Goal: Transaction & Acquisition: Purchase product/service

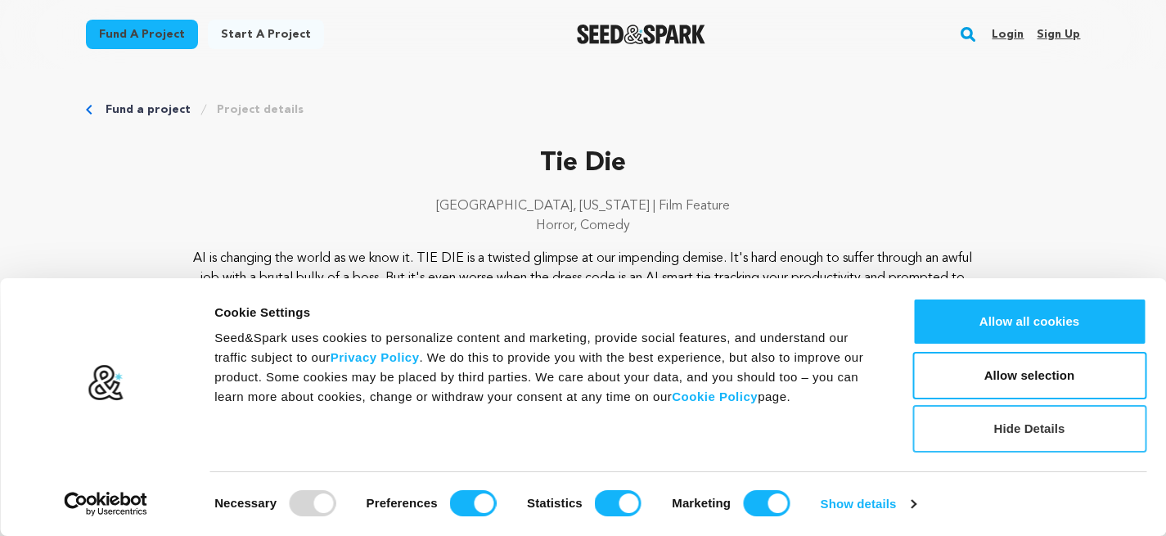
click at [1040, 431] on button "Hide Details" at bounding box center [1029, 428] width 234 height 47
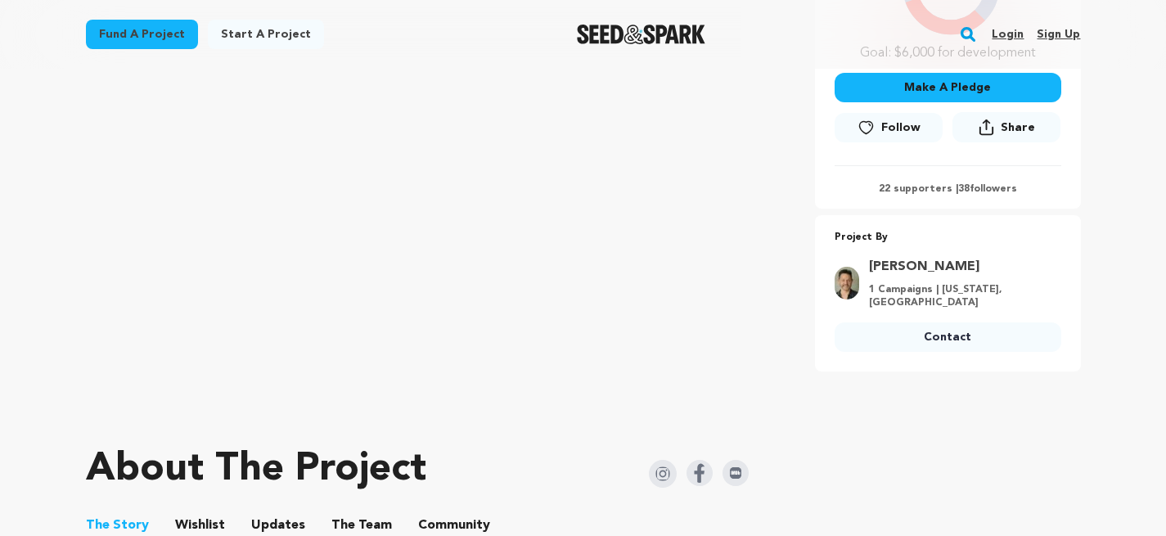
scroll to position [357, 0]
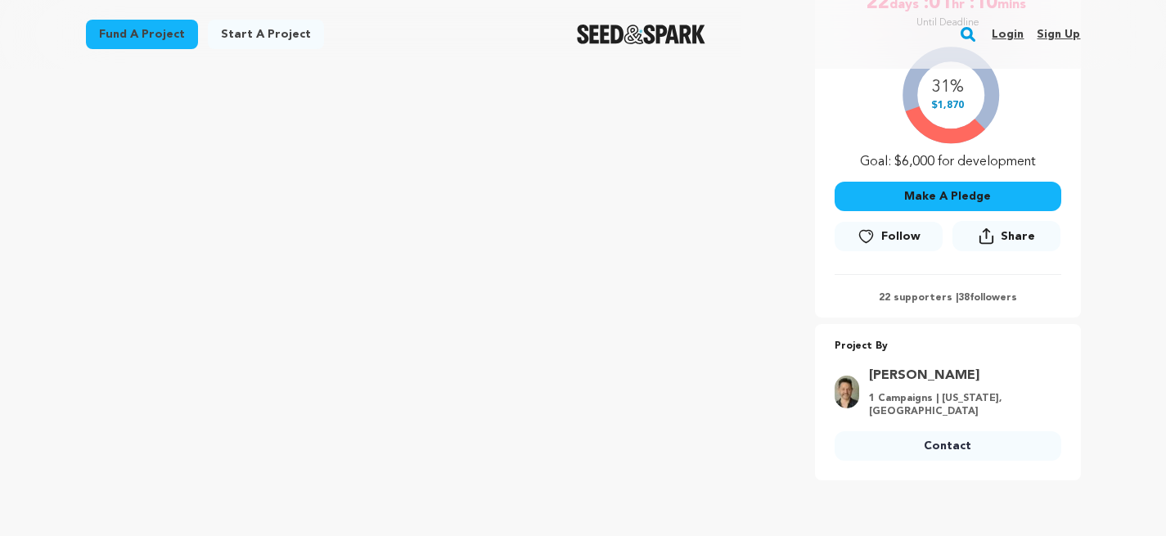
click at [1014, 34] on link "Login" at bounding box center [1008, 34] width 32 height 26
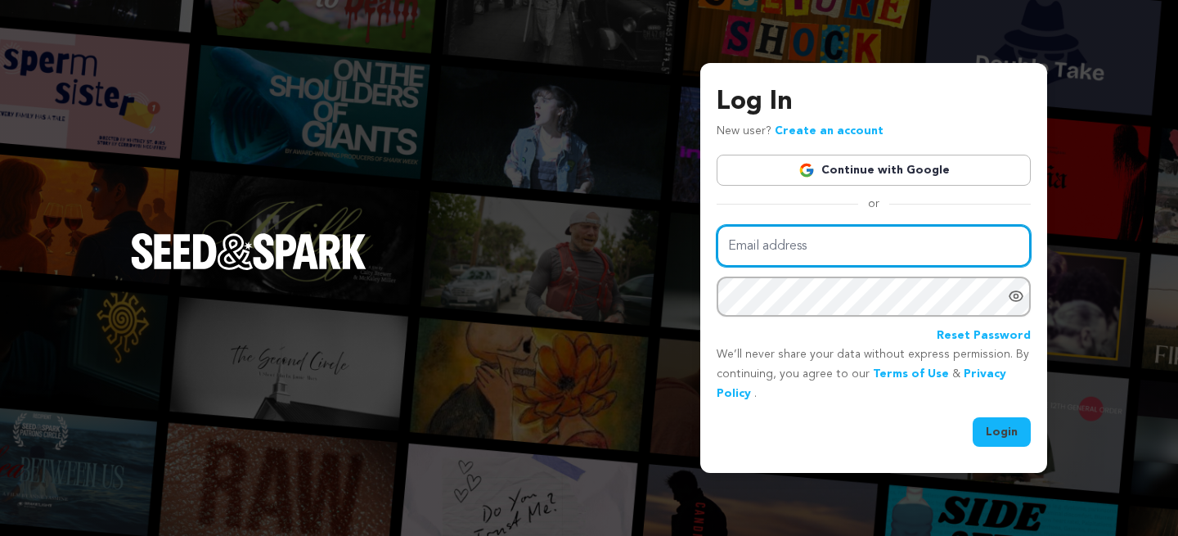
type input "jessicasharples.contact@gmail.com"
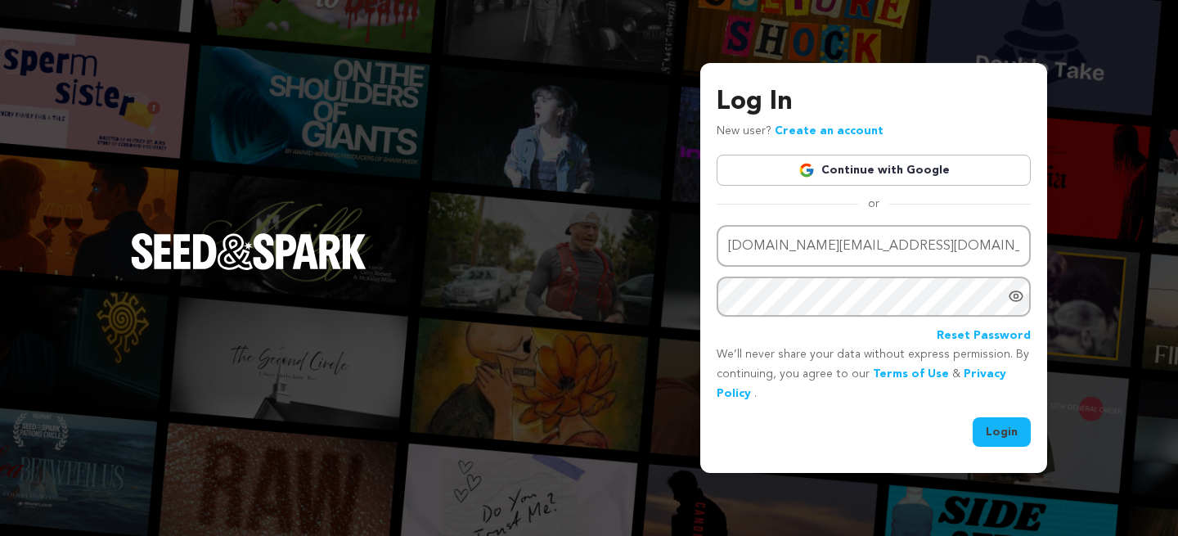
click at [991, 424] on button "Login" at bounding box center [1002, 431] width 58 height 29
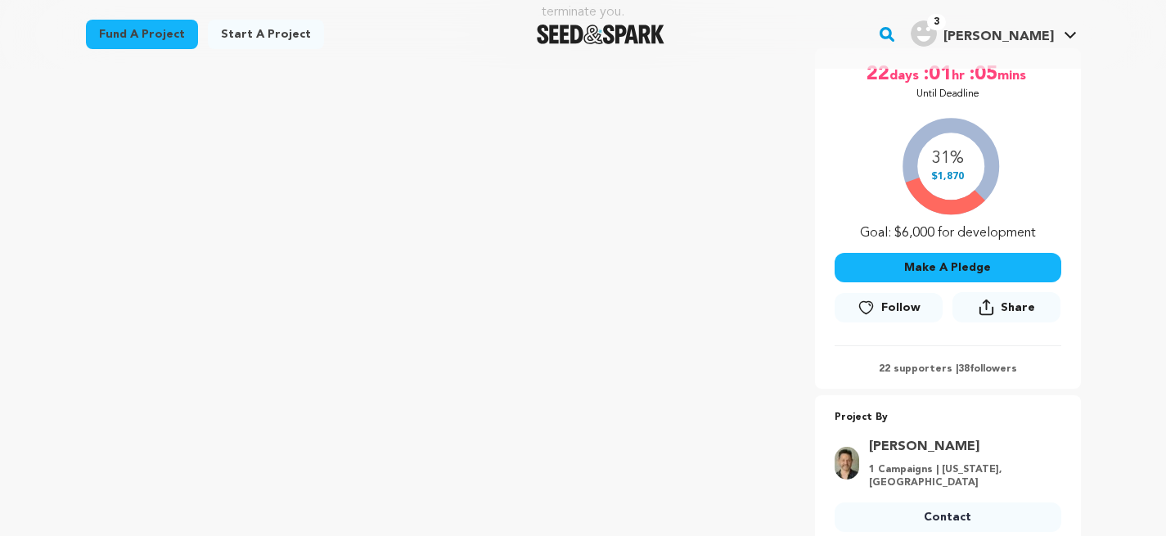
scroll to position [292, 0]
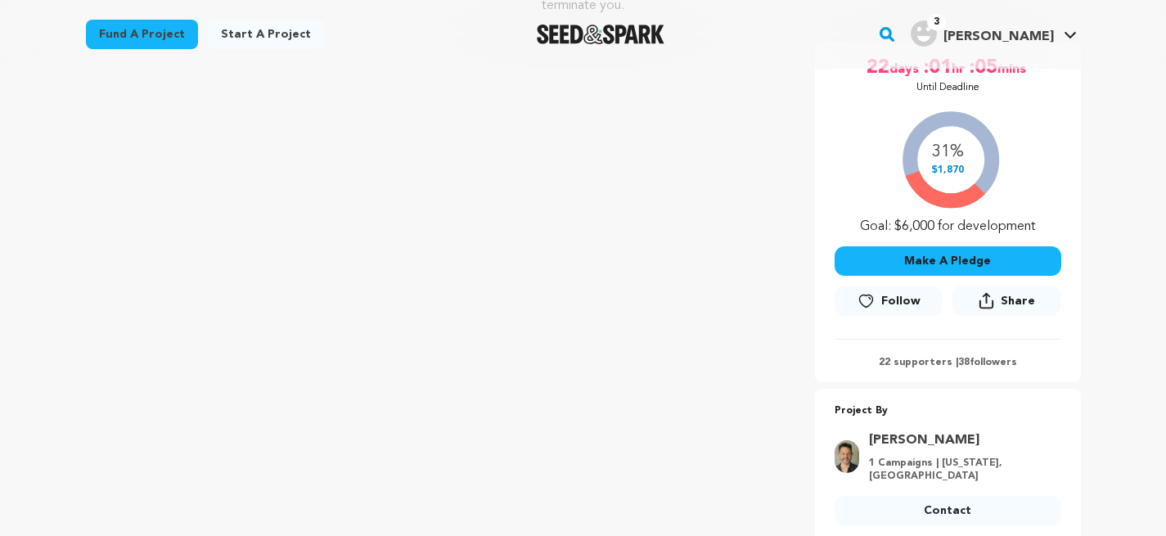
click at [941, 256] on button "Make A Pledge" at bounding box center [947, 260] width 227 height 29
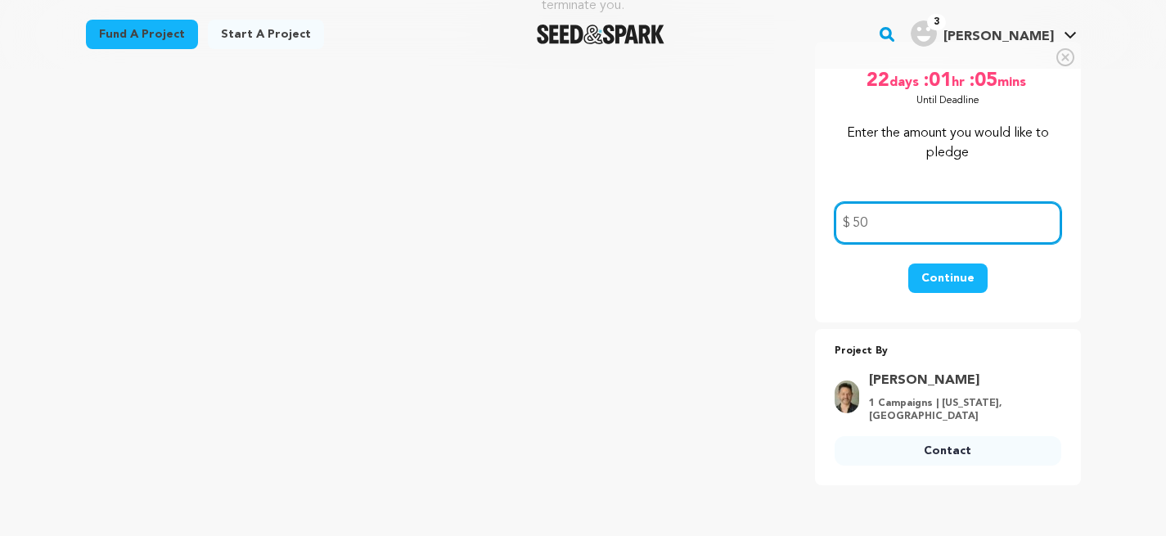
type input "50"
drag, startPoint x: 1146, startPoint y: 210, endPoint x: 1118, endPoint y: 236, distance: 38.2
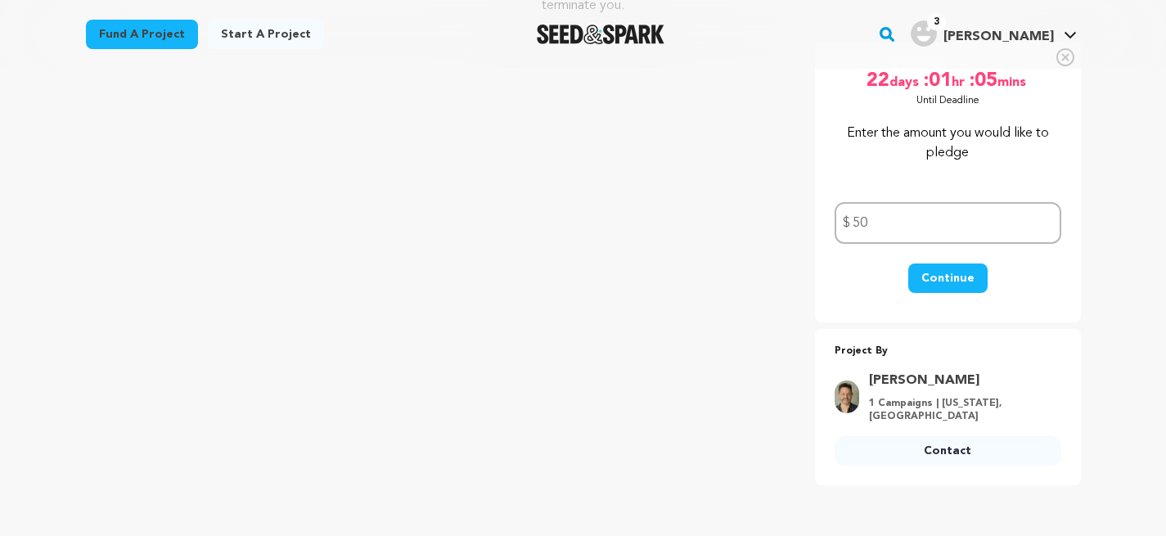
click at [961, 286] on button "Continue" at bounding box center [947, 277] width 79 height 29
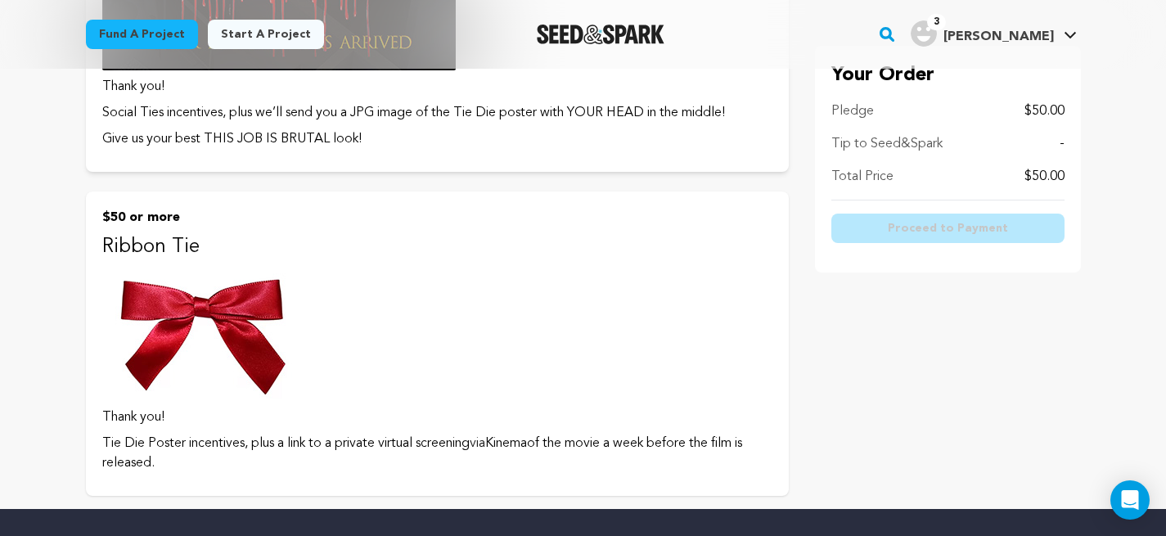
scroll to position [1115, 0]
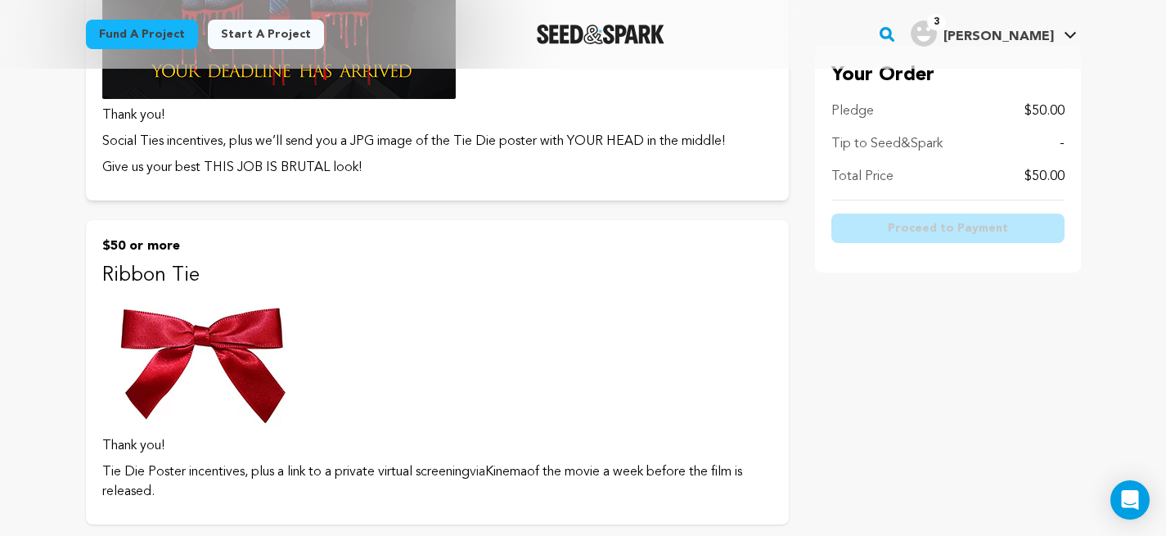
click at [195, 354] on img at bounding box center [203, 362] width 202 height 134
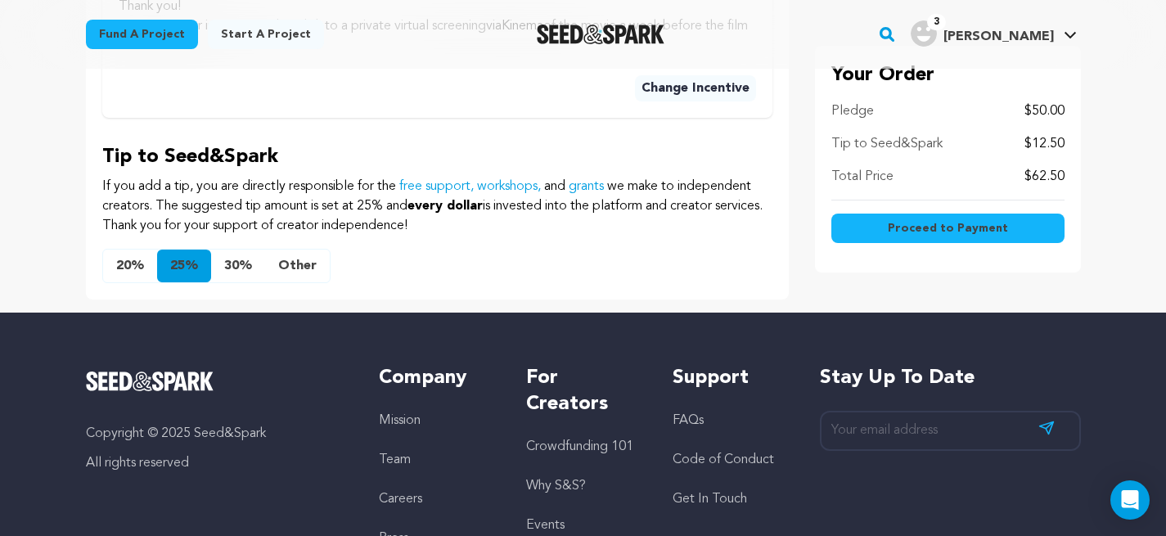
scroll to position [737, 0]
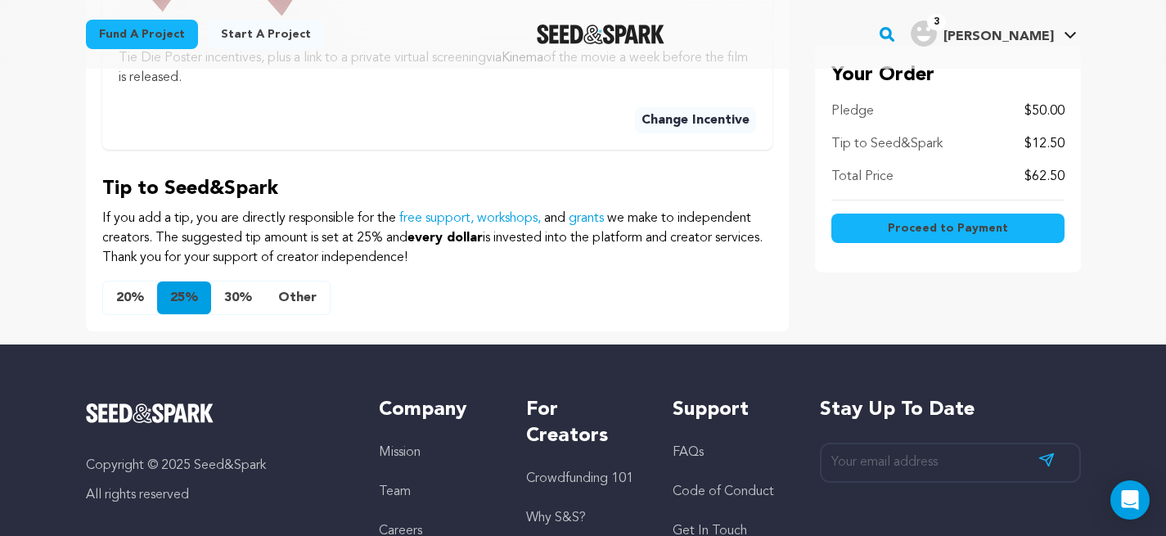
click at [298, 303] on button "Other" at bounding box center [297, 297] width 65 height 33
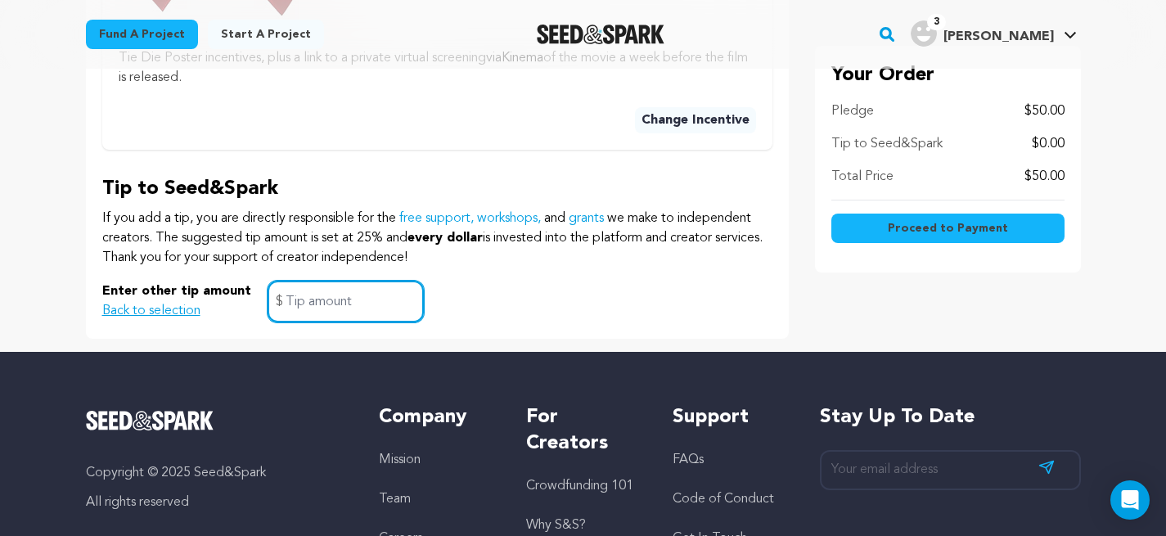
click at [398, 301] on input "text" at bounding box center [346, 302] width 156 height 42
type input "1"
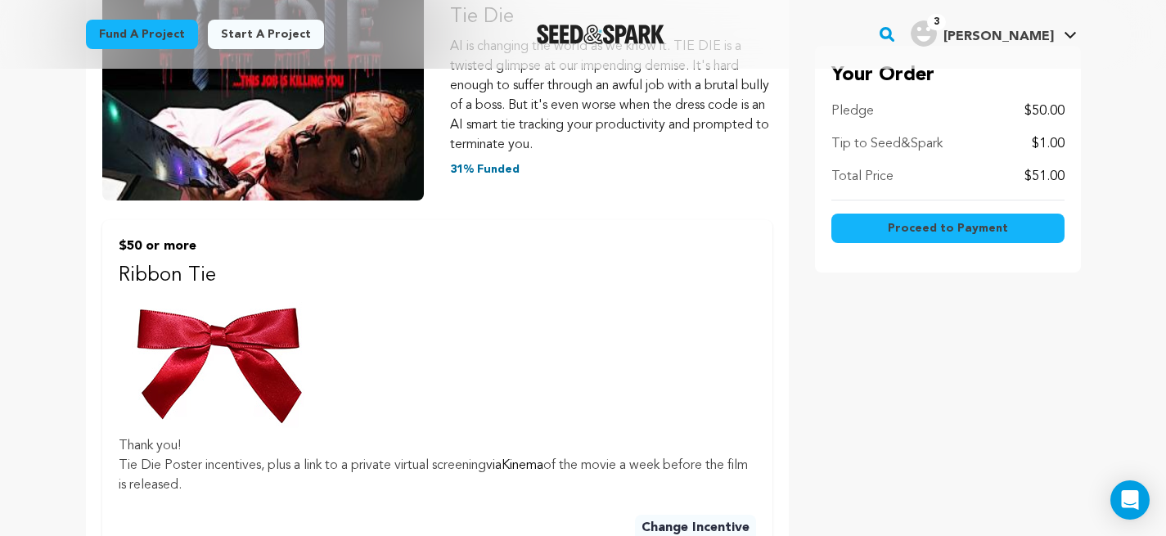
scroll to position [331, 0]
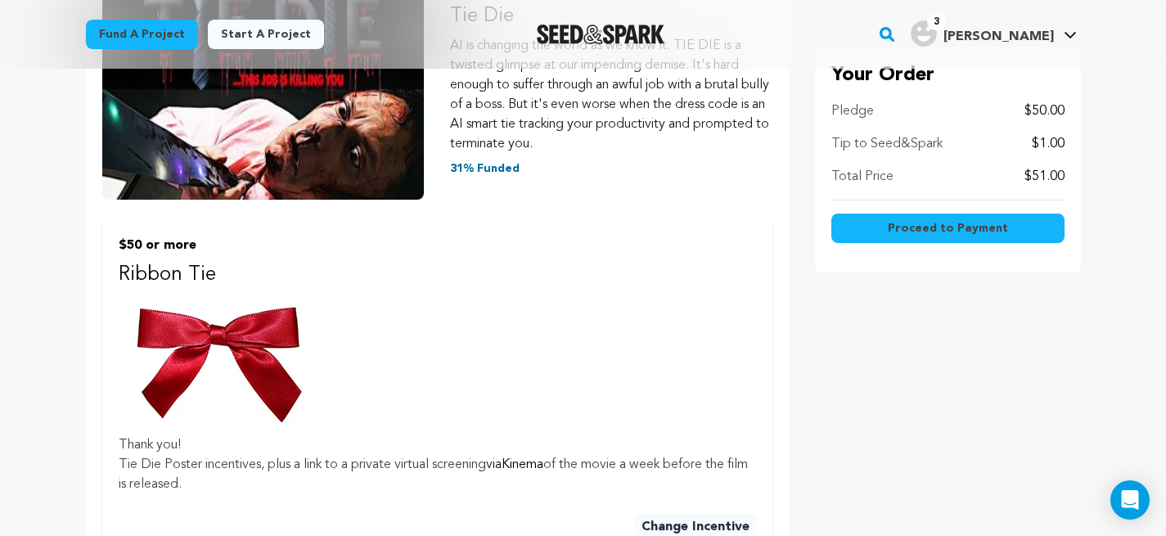
click at [907, 223] on span "Proceed to Payment" at bounding box center [948, 228] width 120 height 16
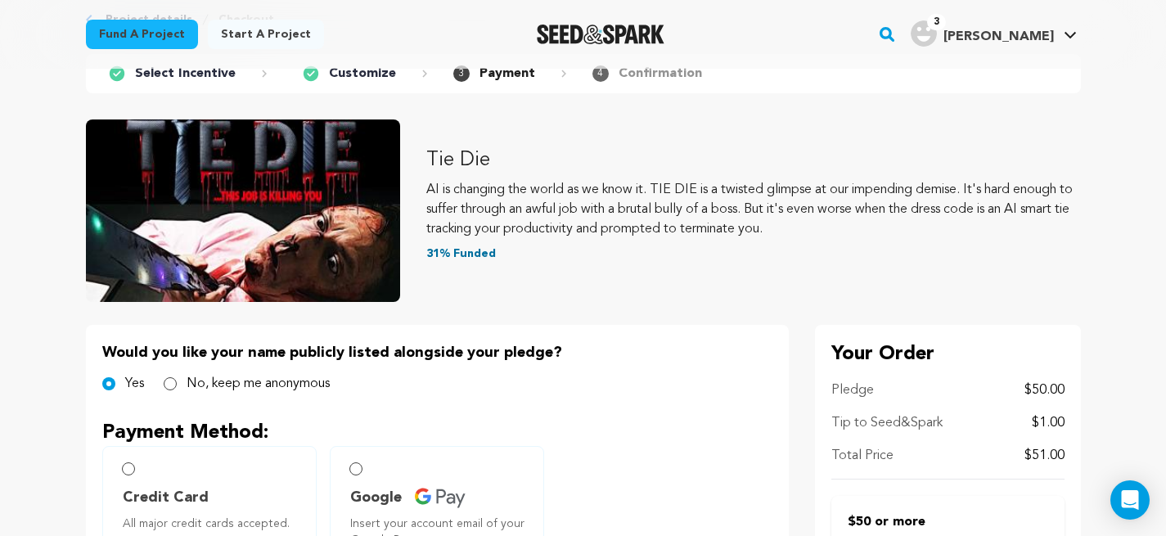
scroll to position [314, 0]
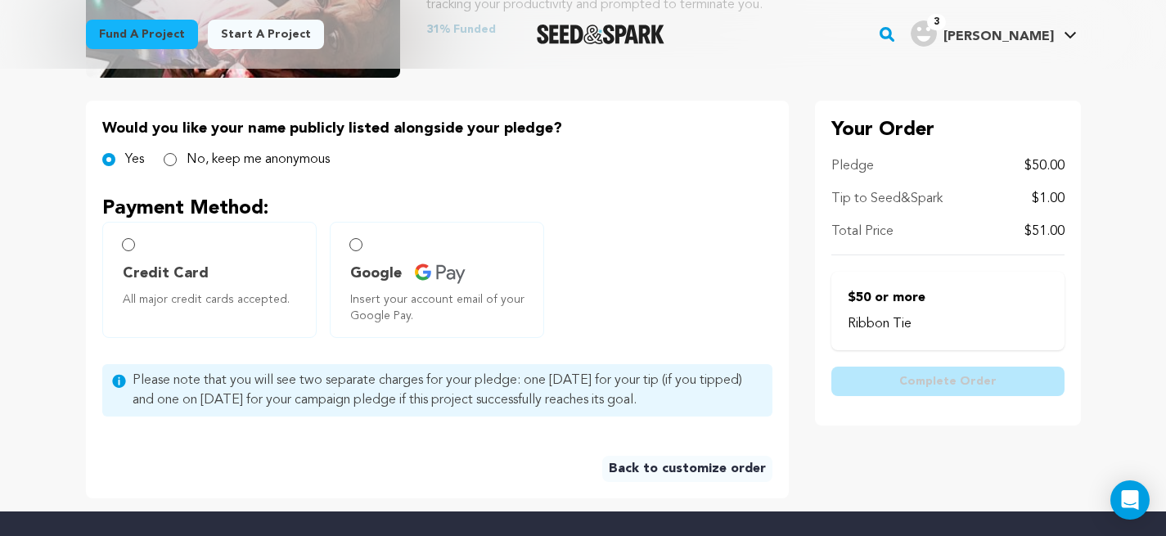
click at [260, 297] on span "All major credit cards accepted." at bounding box center [213, 299] width 180 height 16
radio input "true"
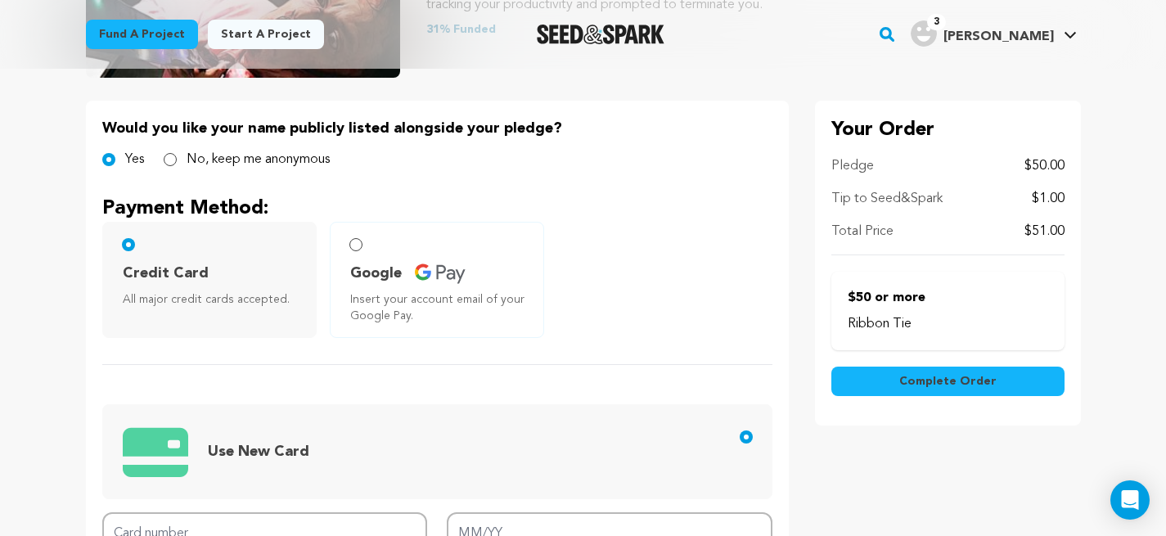
click at [607, 290] on div "Credit Card All major credit cards accepted. Google Insert your account email o…" at bounding box center [437, 280] width 670 height 116
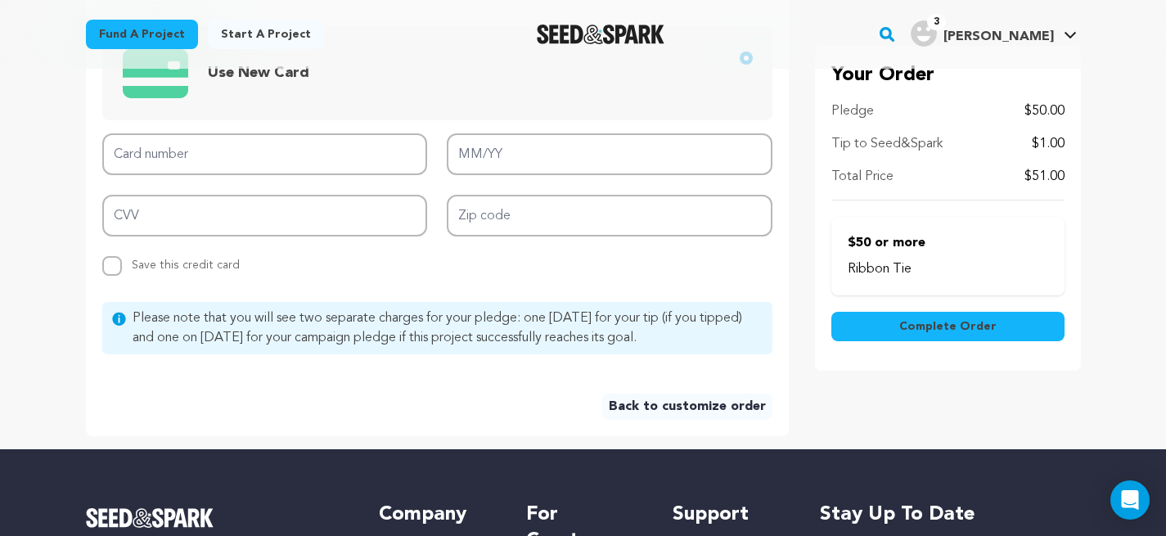
scroll to position [687, 0]
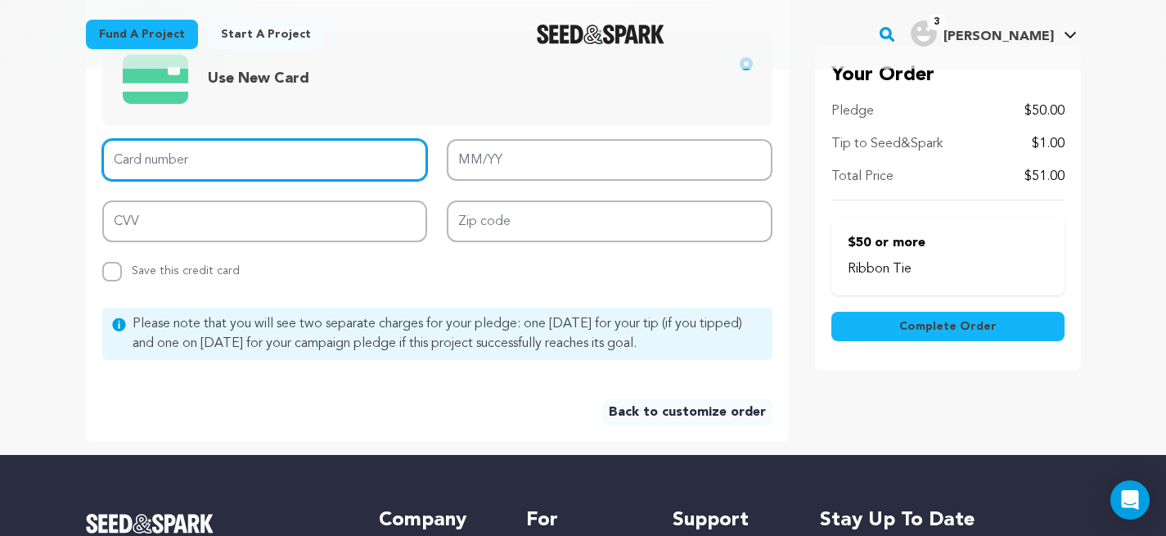
click at [224, 164] on input "Card number" at bounding box center [265, 160] width 326 height 42
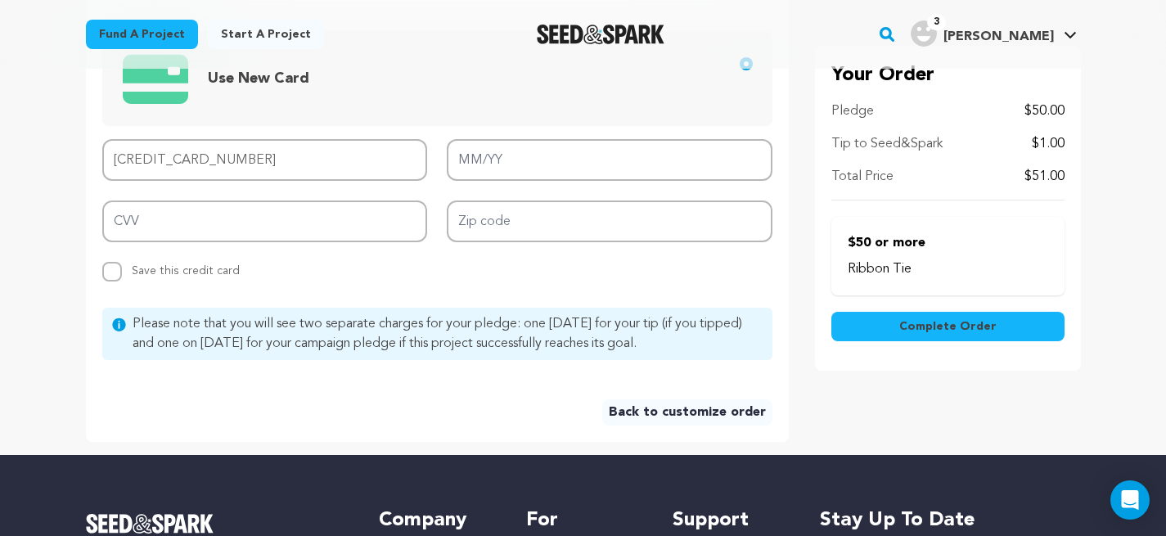
type input "4498 6735 3887 4244"
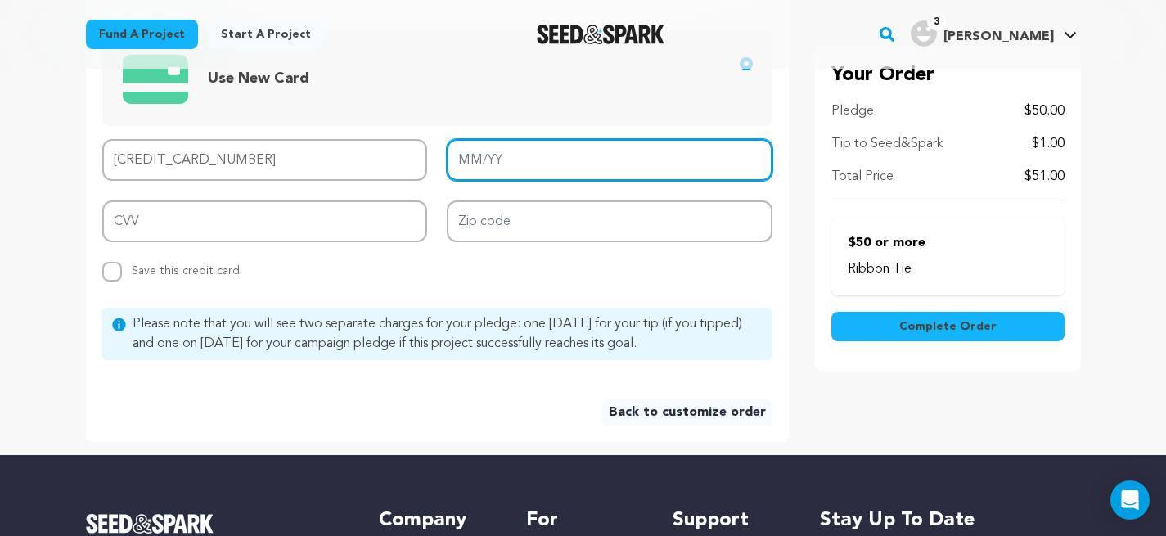
type input "06/30"
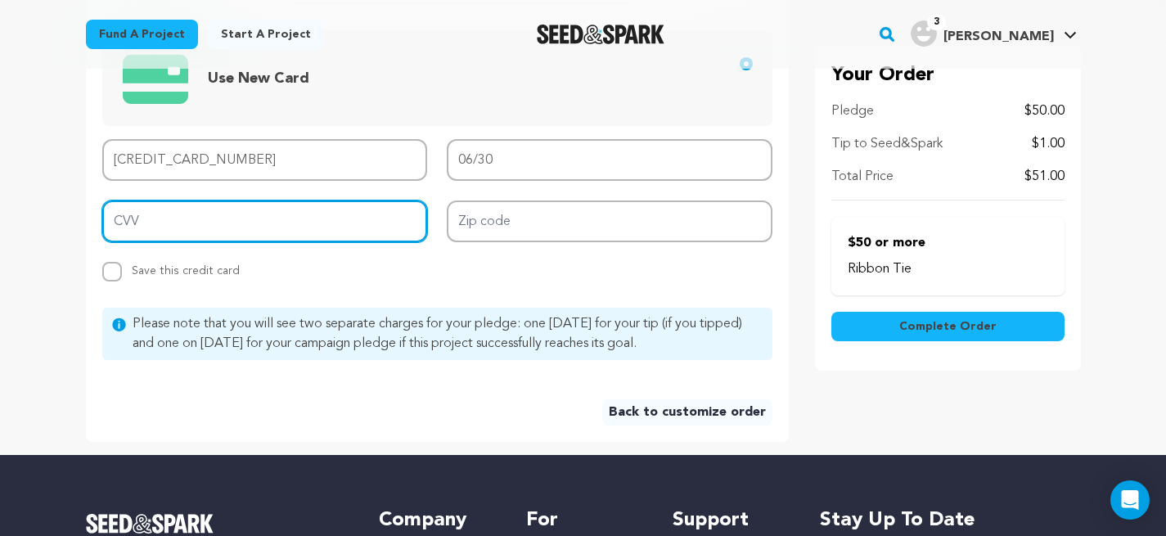
type input "525"
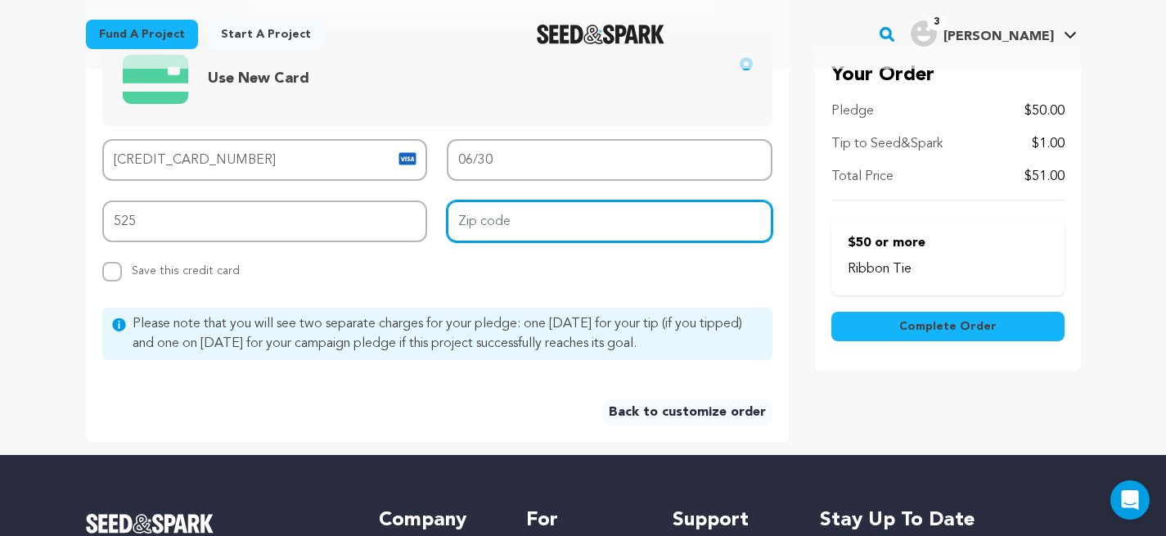
click at [529, 229] on input "Zip code" at bounding box center [610, 221] width 326 height 42
type input "90292"
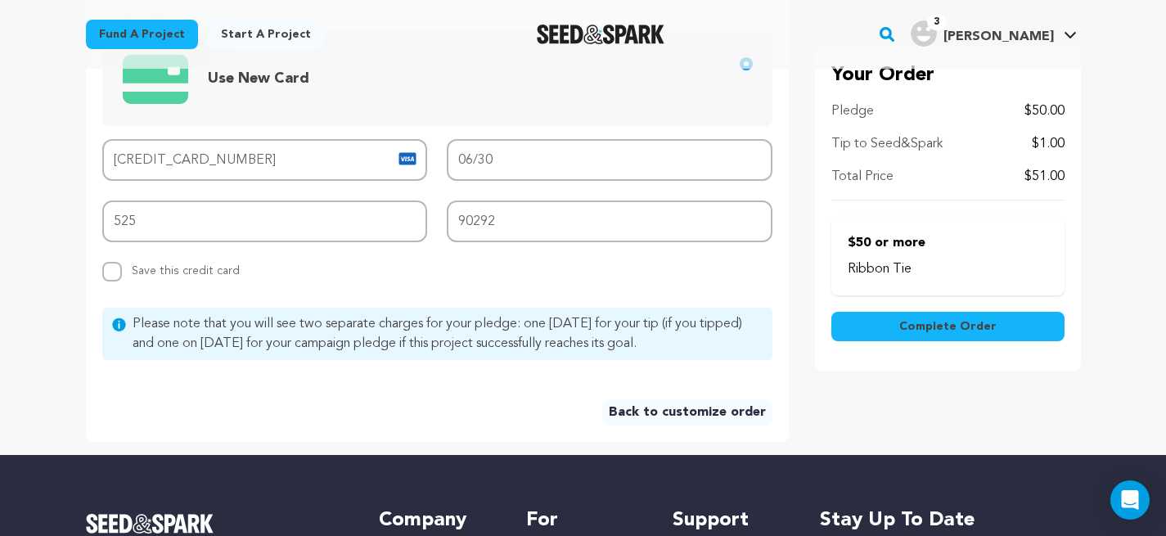
click at [426, 280] on div "Replace saved credit card Save this credit card" at bounding box center [265, 272] width 326 height 20
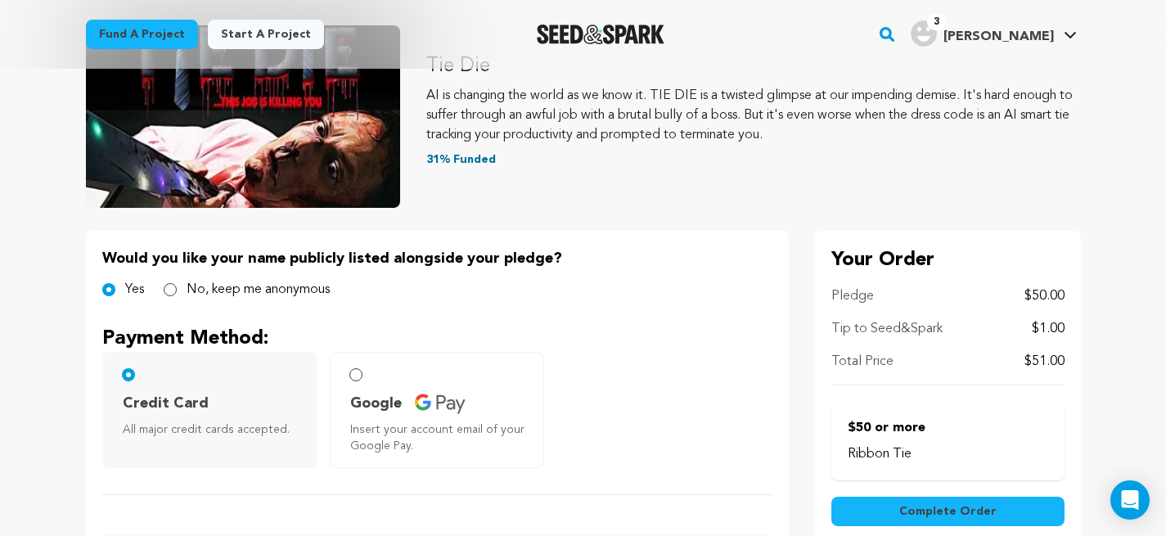
scroll to position [178, 0]
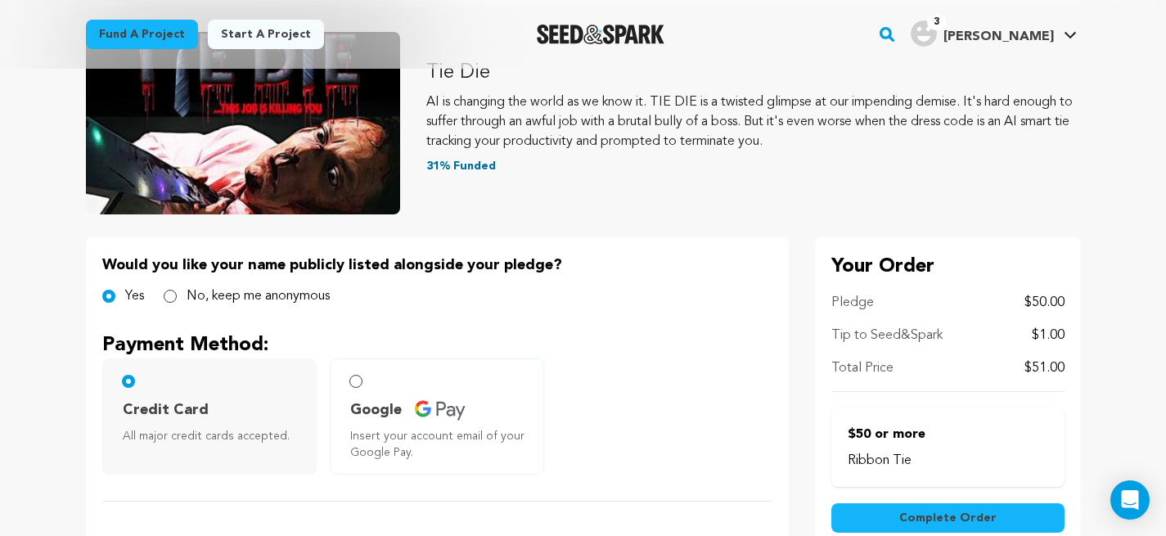
click at [1027, 511] on button "Complete Order" at bounding box center [947, 517] width 233 height 29
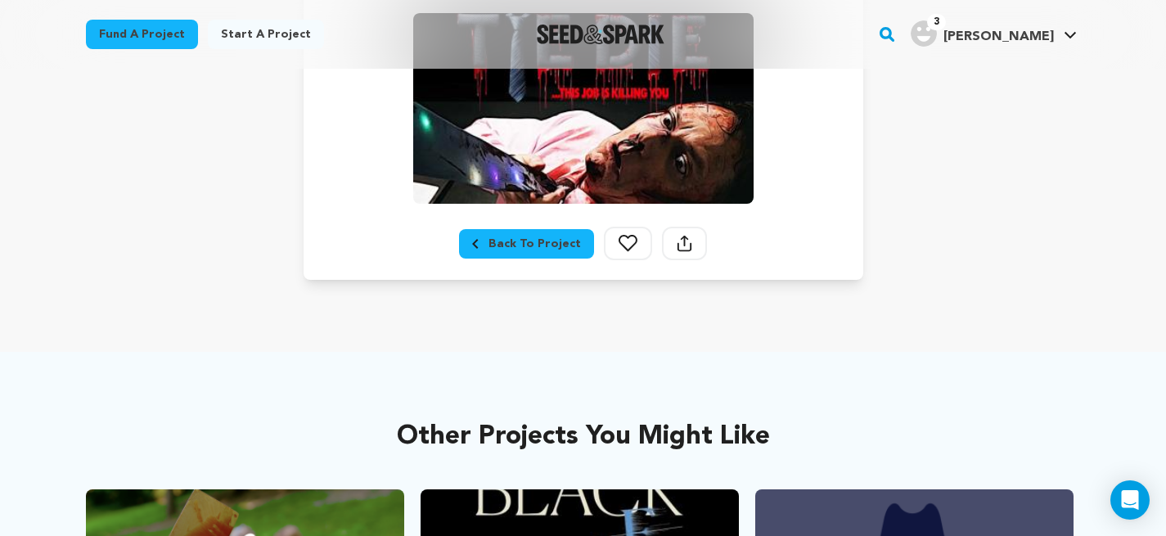
scroll to position [515, 0]
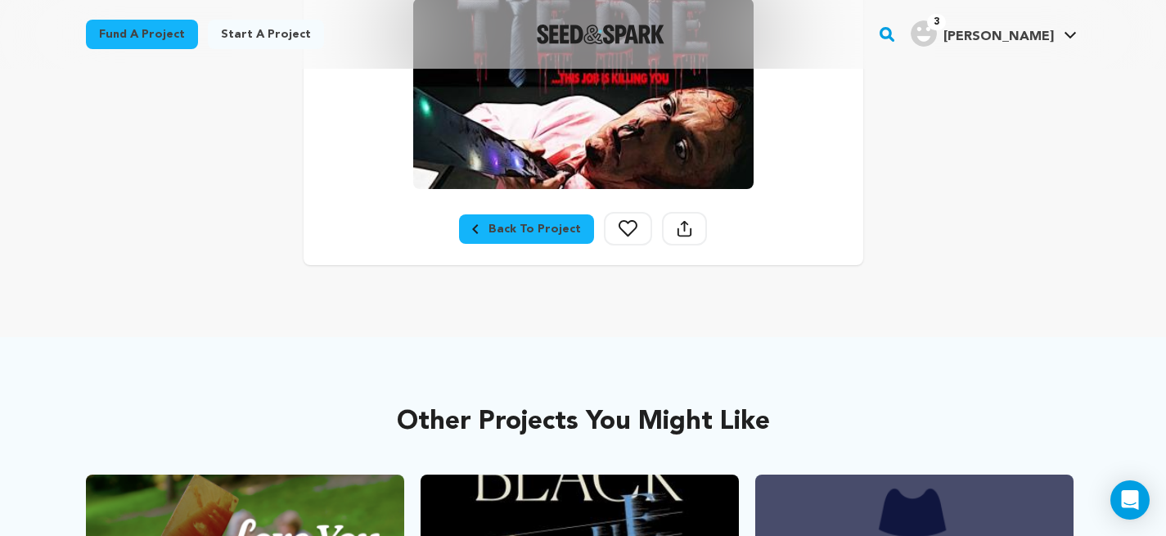
click at [554, 233] on div "Back To Project" at bounding box center [526, 229] width 109 height 16
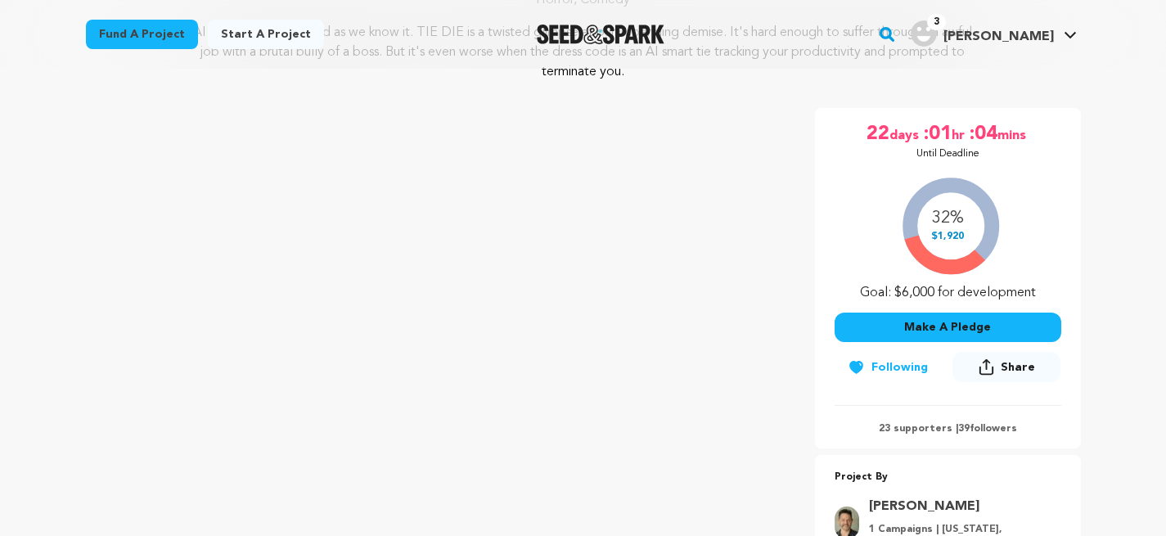
scroll to position [266, 0]
click at [911, 423] on p "23 supporters | 39 followers" at bounding box center [947, 427] width 227 height 13
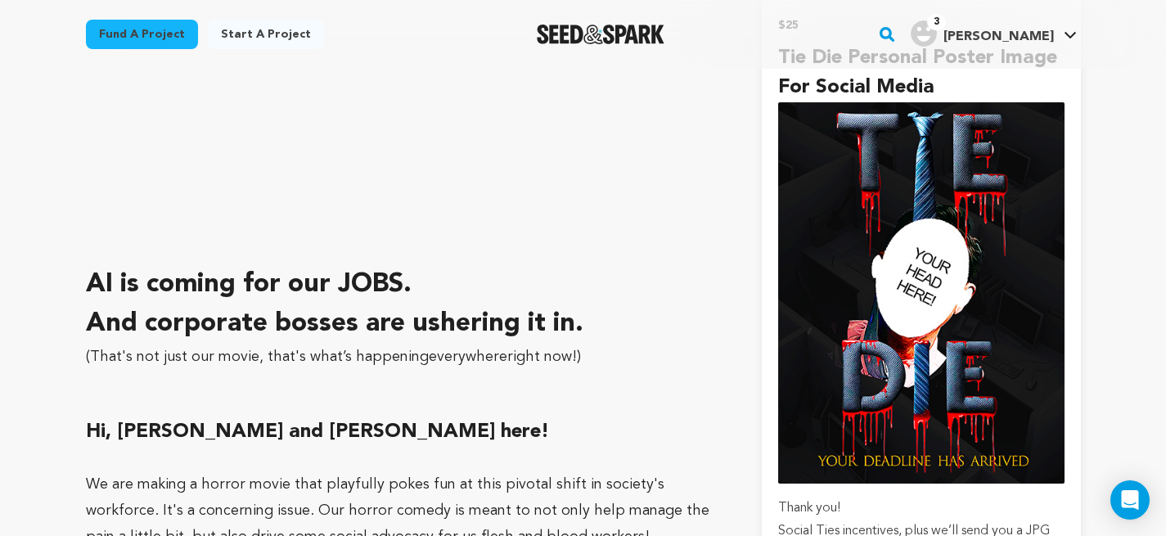
scroll to position [1463, 0]
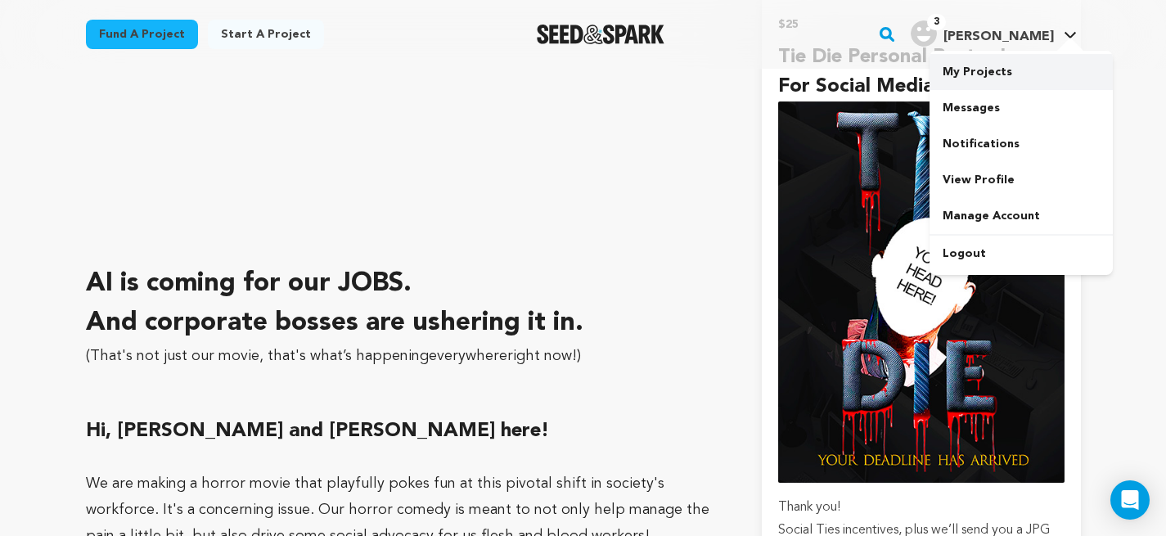
click at [1001, 73] on link "My Projects" at bounding box center [1020, 72] width 183 height 36
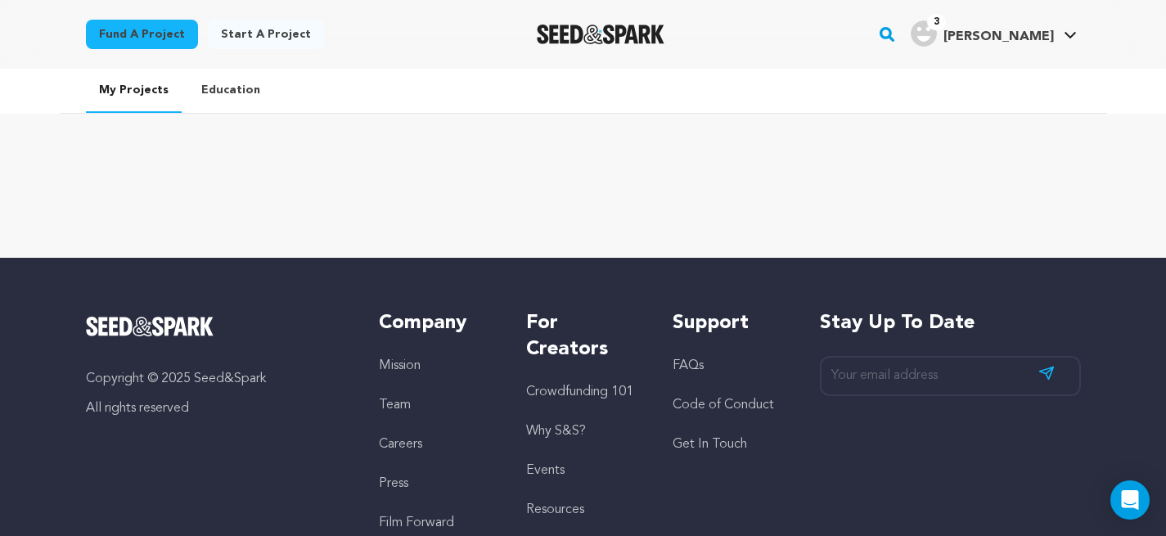
click at [220, 88] on link "Education" at bounding box center [230, 90] width 85 height 43
